Goal: Obtain resource: Download file/media

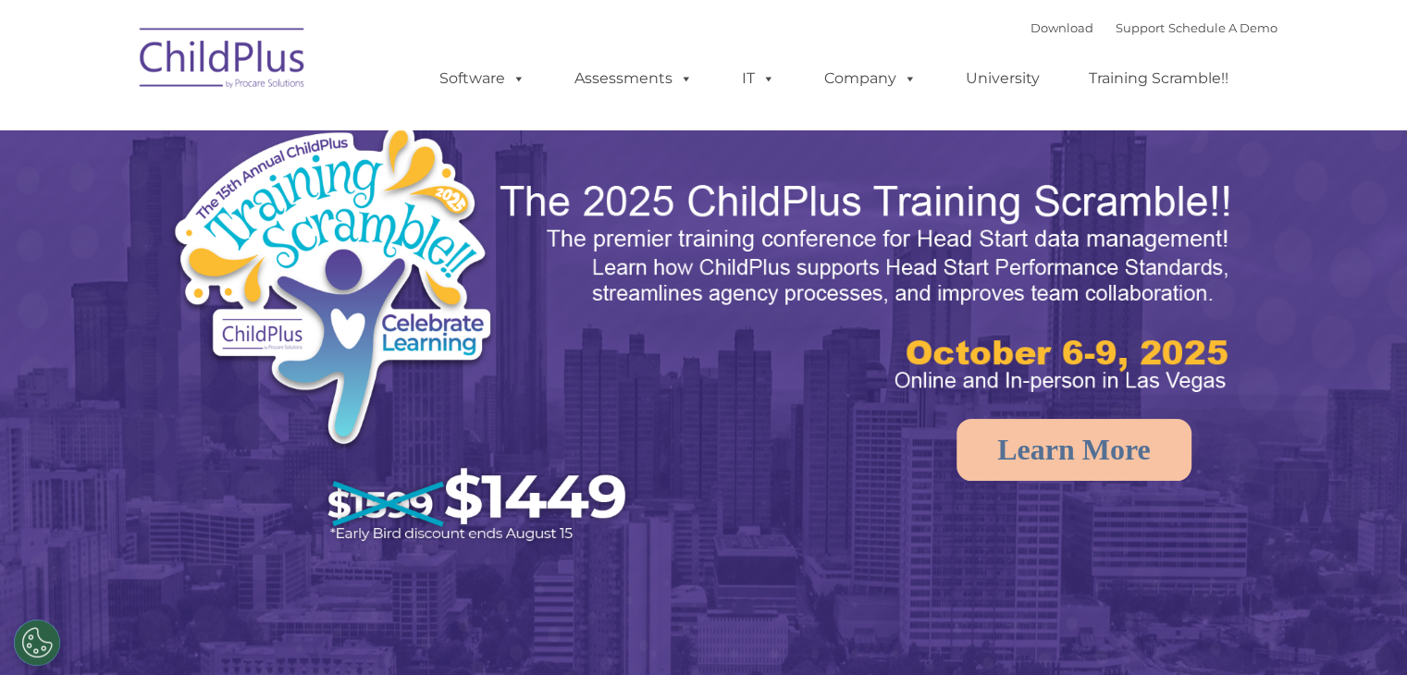
select select "MEDIUM"
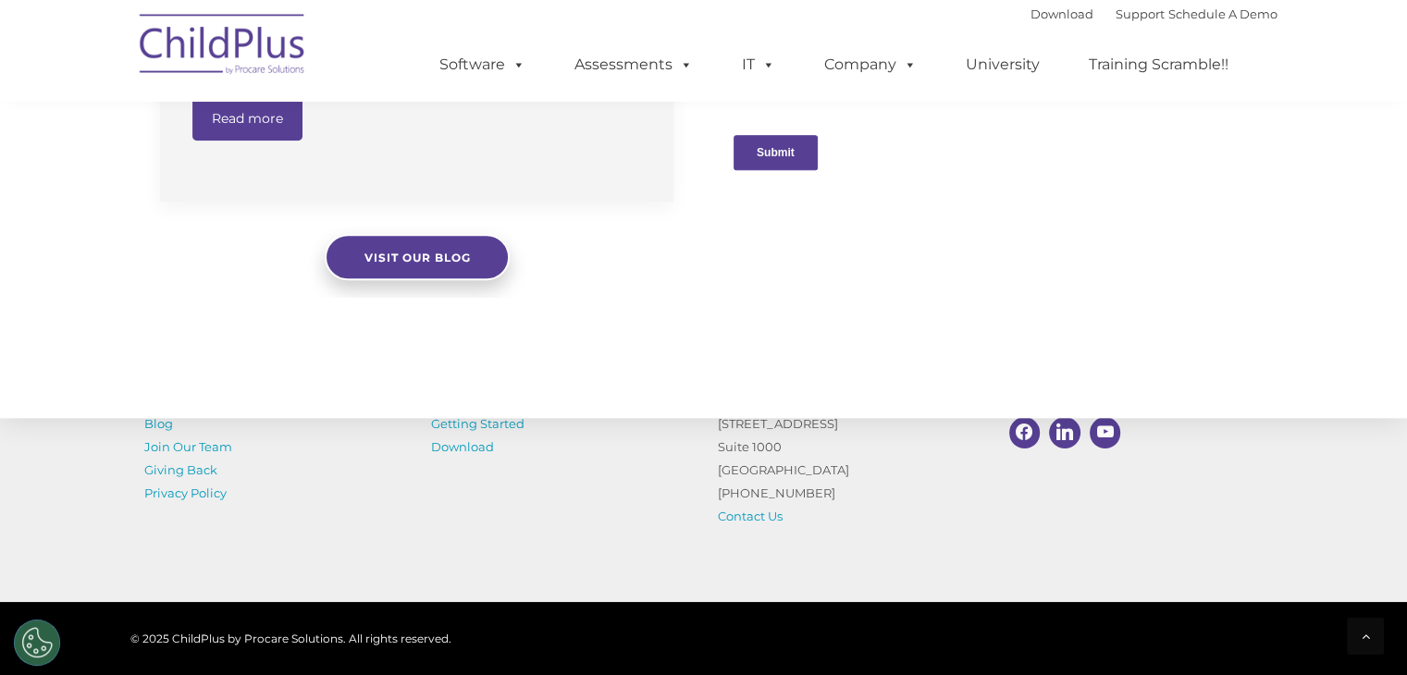
scroll to position [2030, 0]
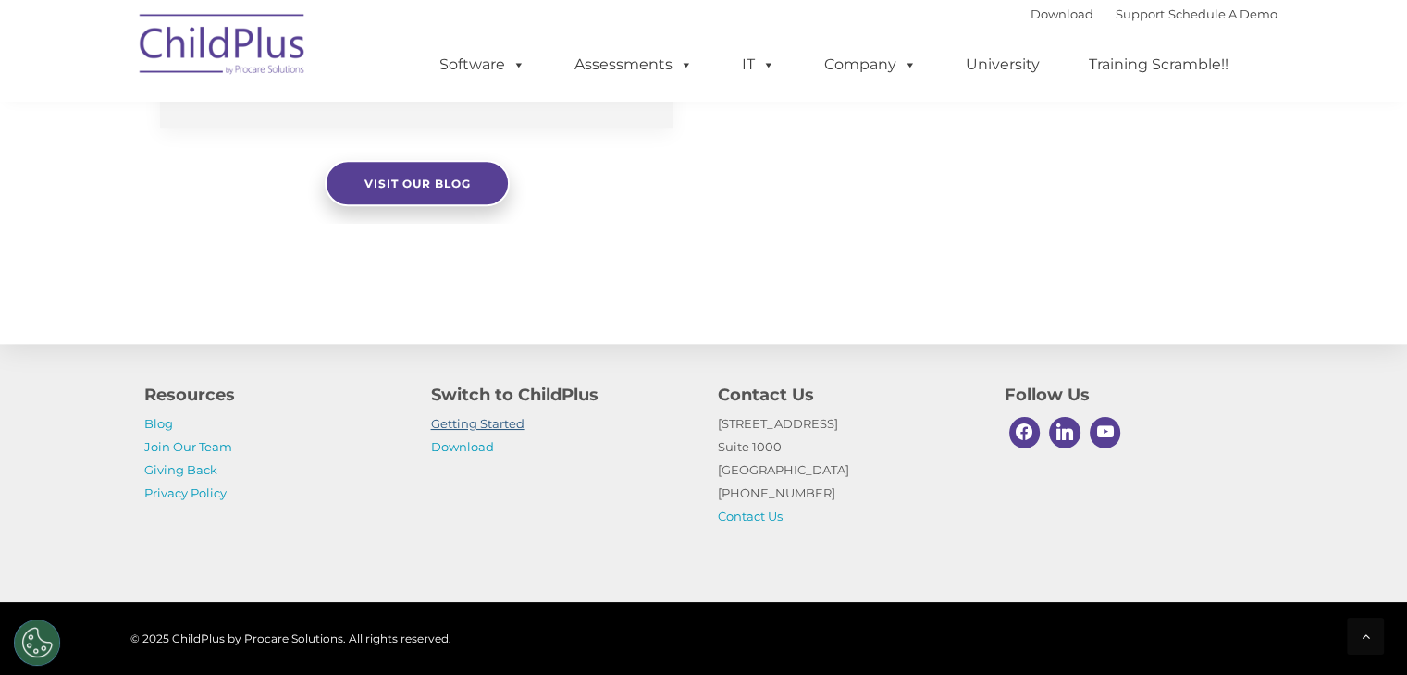
click at [457, 425] on link "Getting Started" at bounding box center [477, 423] width 93 height 15
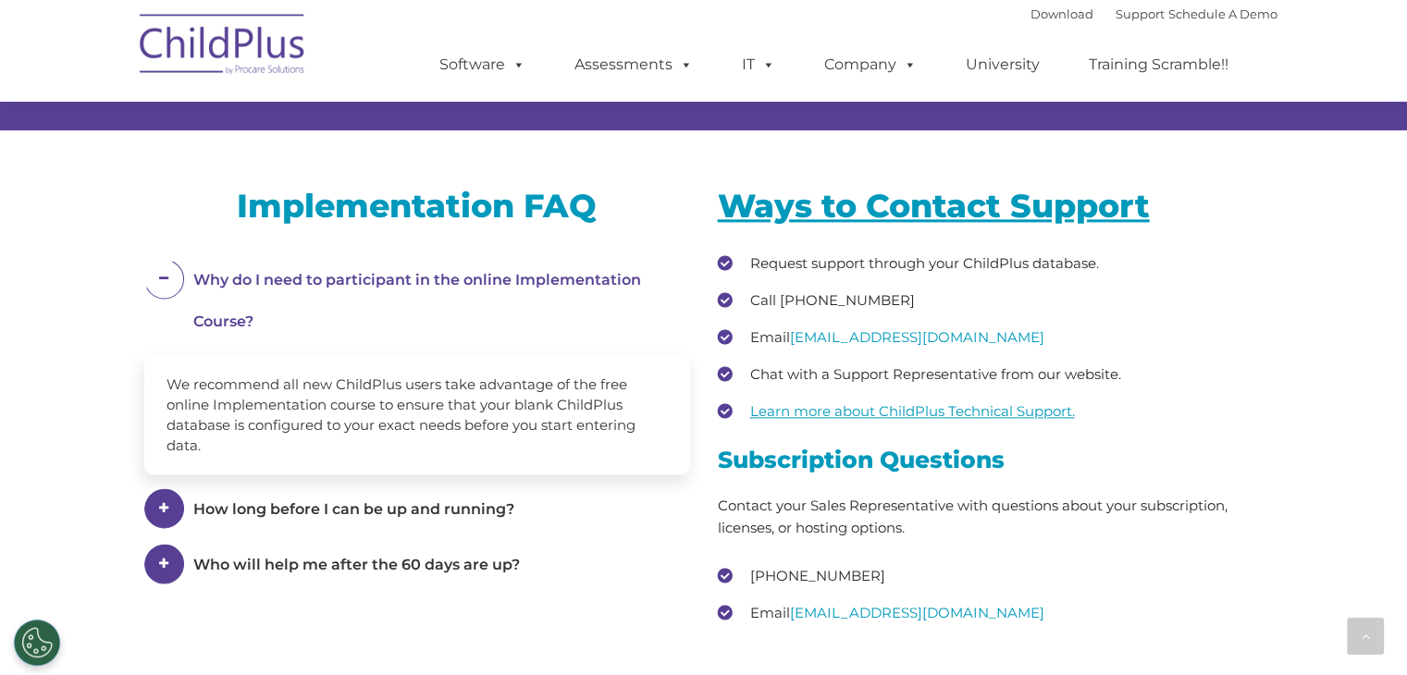
scroll to position [2919, 0]
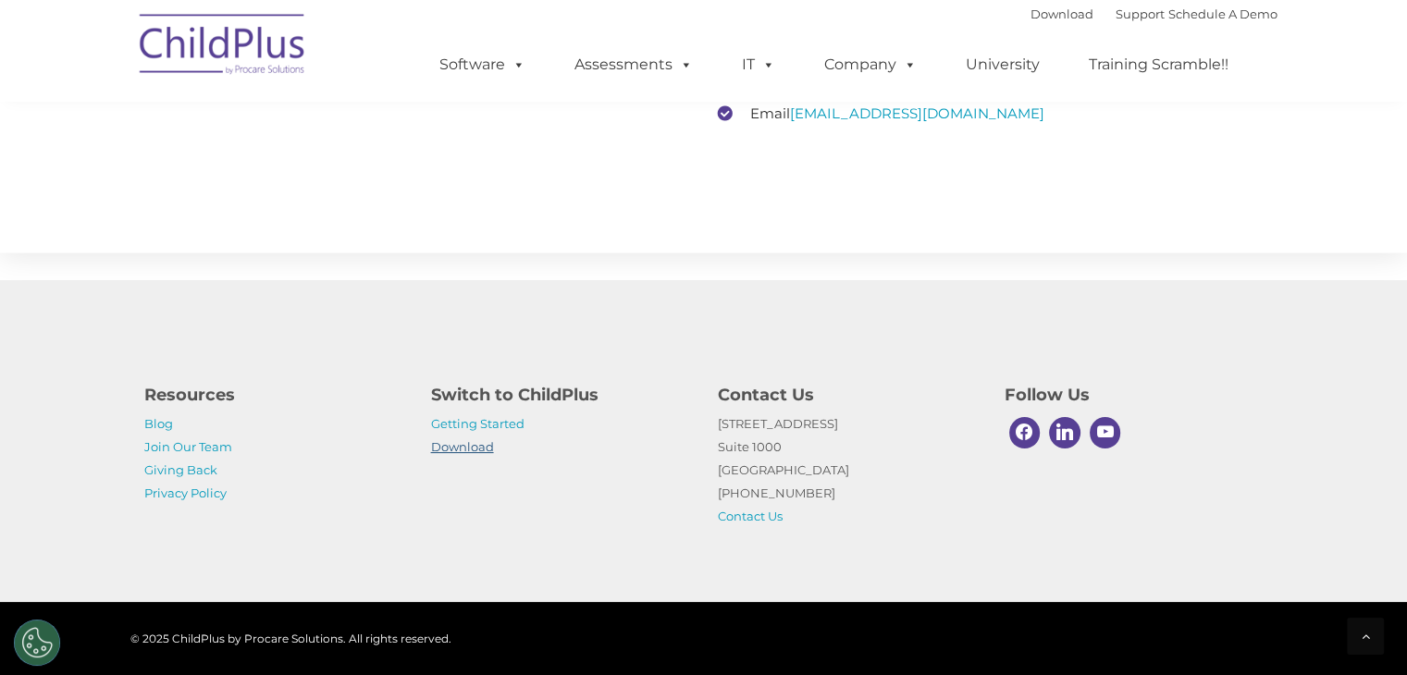
click at [466, 449] on link "Download" at bounding box center [462, 447] width 63 height 15
